Goal: Task Accomplishment & Management: Use online tool/utility

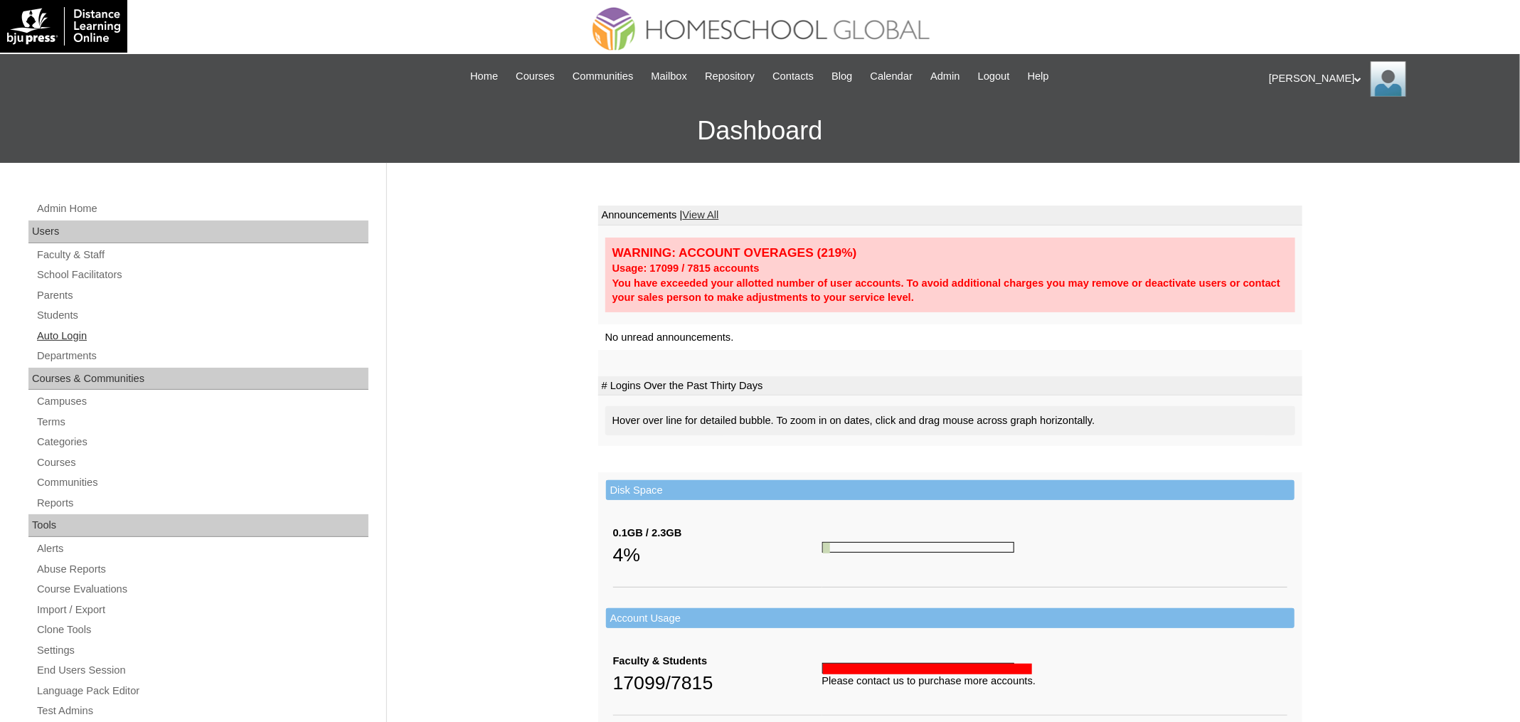
click at [53, 334] on link "Auto Login" at bounding box center [202, 336] width 333 height 18
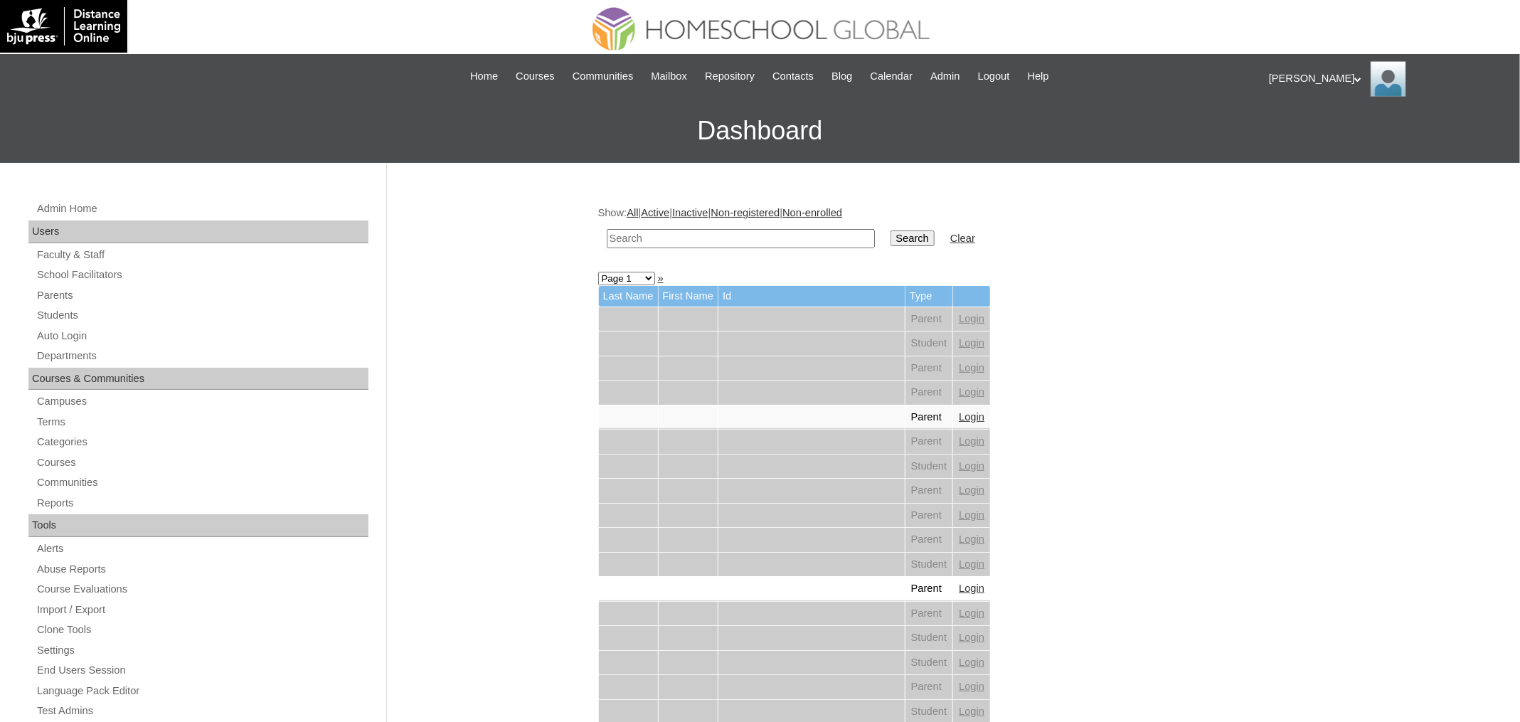
click at [794, 232] on input "text" at bounding box center [741, 238] width 268 height 19
paste input "[PERSON_NAME]"
type input "[PERSON_NAME]"
click at [900, 230] on input "Search" at bounding box center [912, 238] width 44 height 16
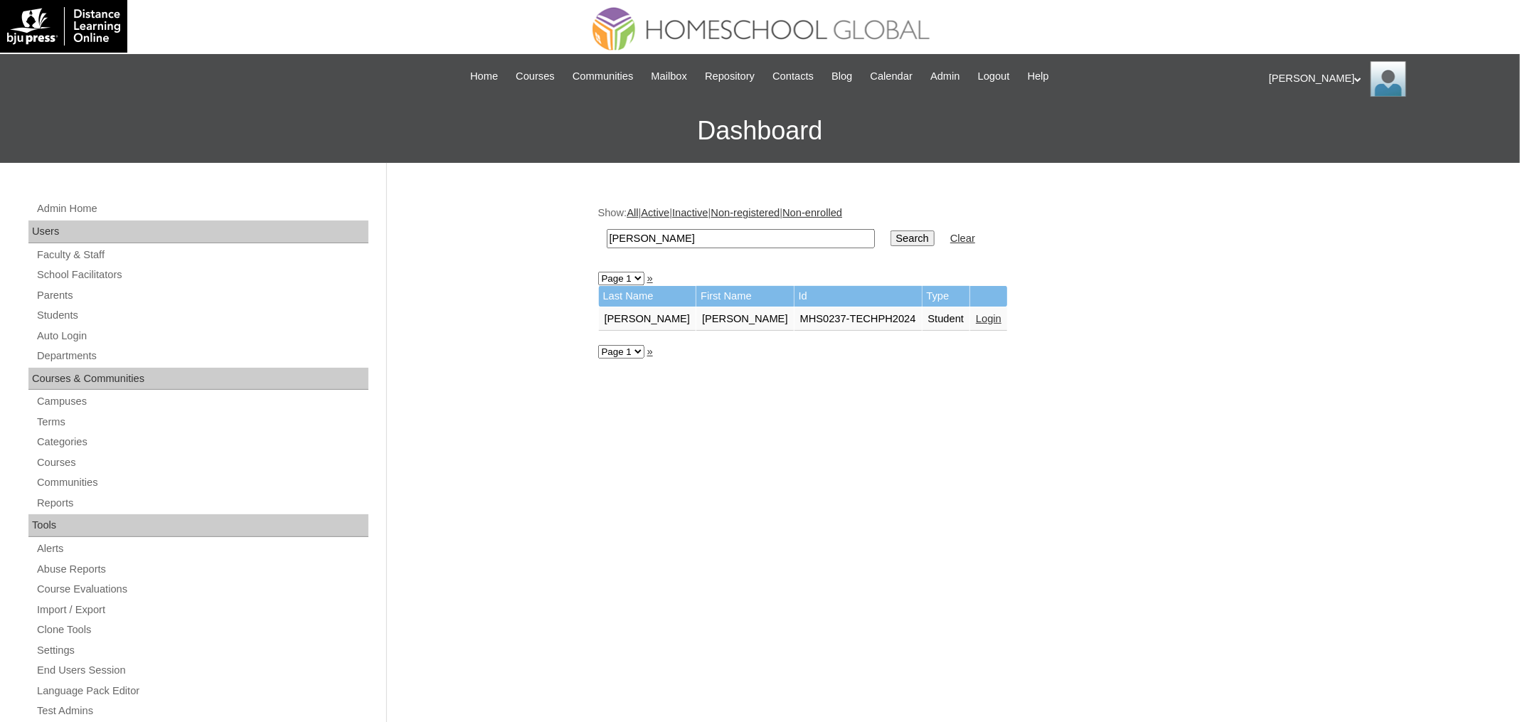
click at [976, 313] on link "Login" at bounding box center [989, 318] width 26 height 11
